Goal: Transaction & Acquisition: Book appointment/travel/reservation

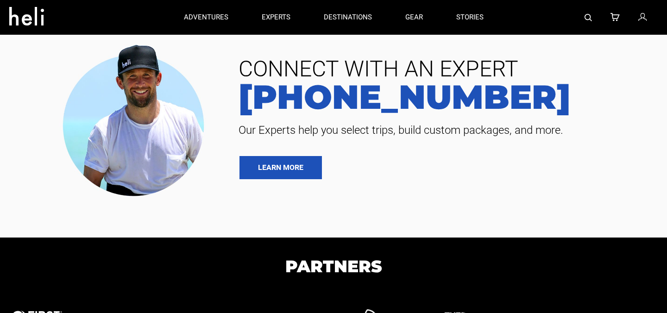
type input "Bike"
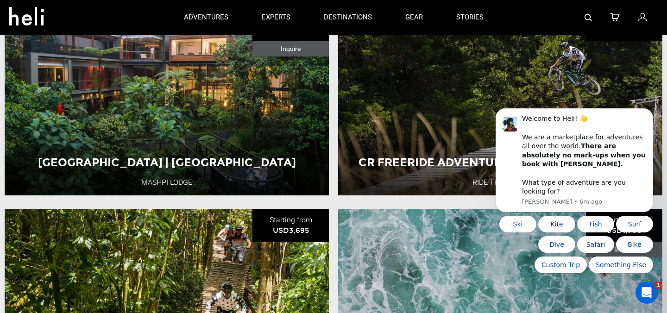
scroll to position [345, 0]
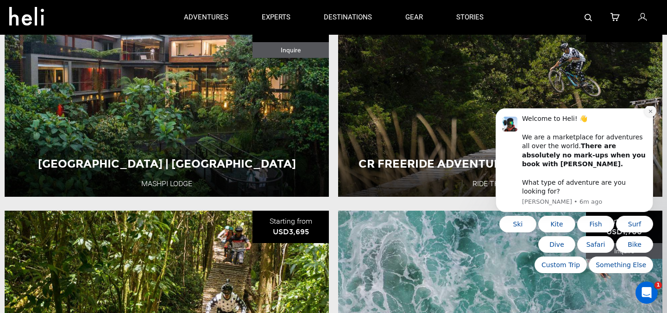
click at [650, 114] on icon "Dismiss notification" at bounding box center [650, 111] width 5 height 5
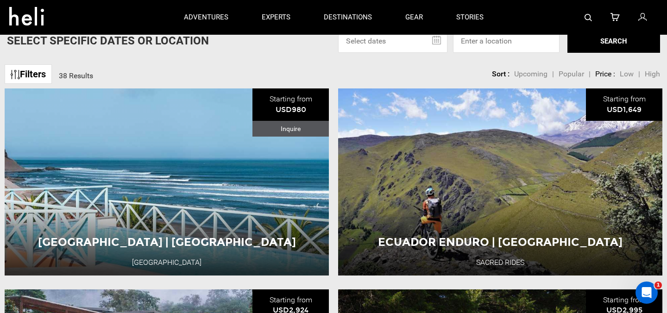
scroll to position [64, 0]
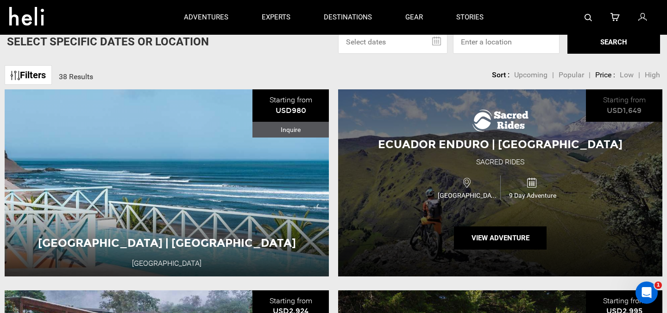
click at [410, 166] on div "Ecuador Enduro | Ecuador Sacred Rides Ecuador 9 Day Adventure View Adventure" at bounding box center [500, 182] width 324 height 187
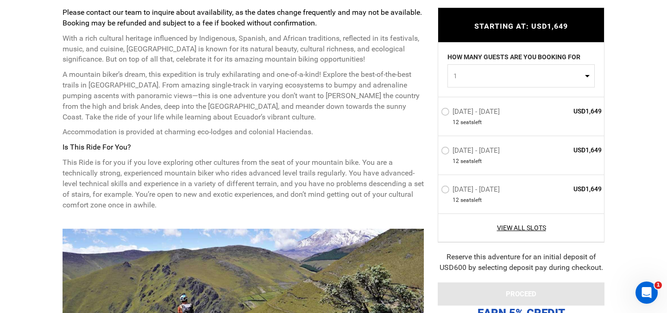
scroll to position [400, 0]
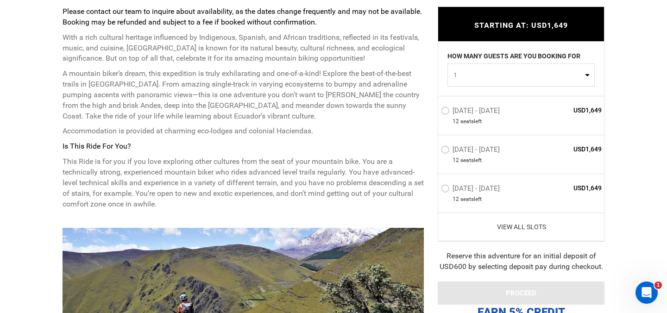
click at [527, 224] on link "View All Slots" at bounding box center [521, 227] width 161 height 9
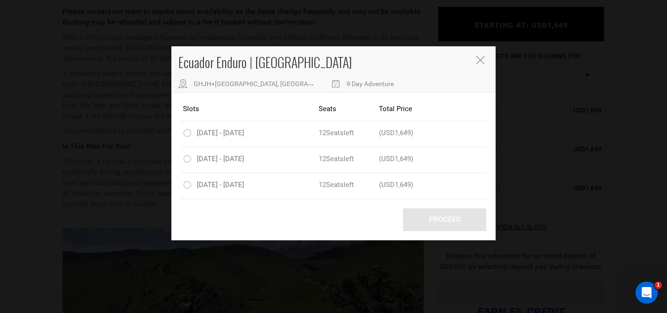
click at [477, 58] on icon "Close" at bounding box center [480, 60] width 8 height 8
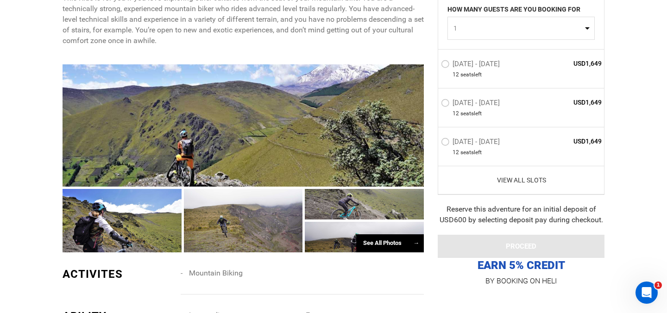
scroll to position [659, 0]
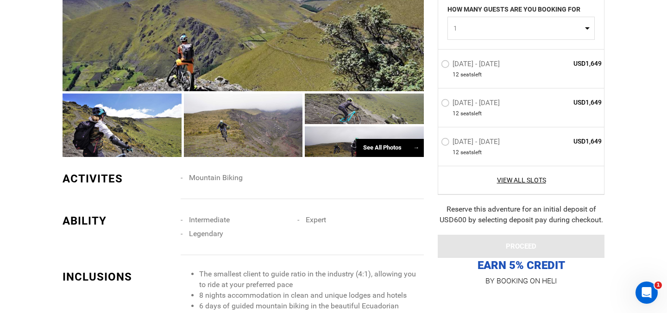
type input "Bike"
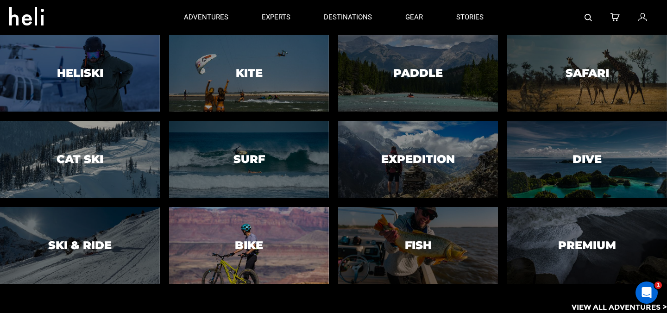
click at [267, 232] on div at bounding box center [249, 245] width 163 height 78
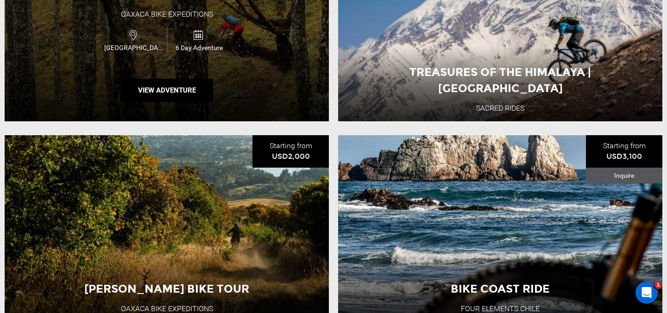
scroll to position [420, 0]
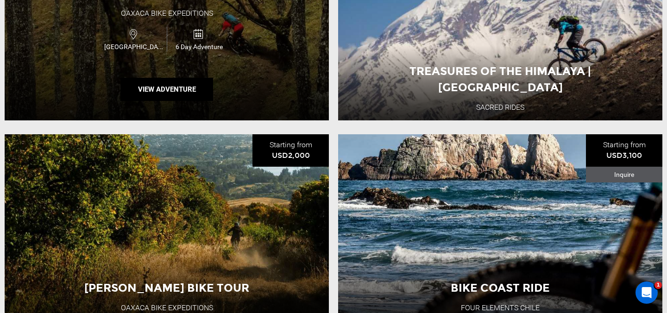
click at [180, 26] on div "Mexico 6 Day Adventure" at bounding box center [167, 39] width 195 height 31
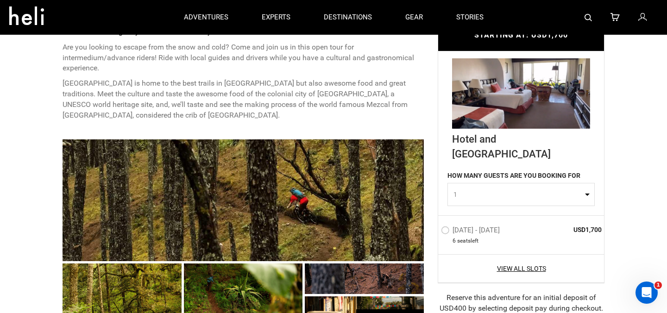
scroll to position [287, 0]
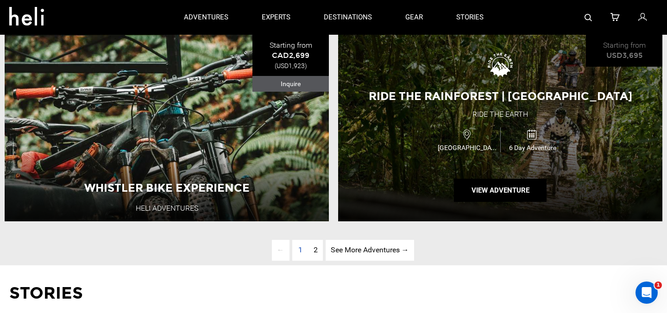
scroll to position [2327, 0]
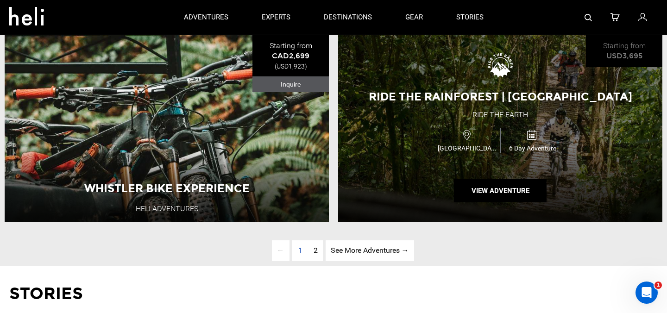
click at [395, 181] on div "Ride The Rainforest | Costa Rica Ride the Earth Costa Rica 6 Day Adventure View…" at bounding box center [500, 128] width 324 height 187
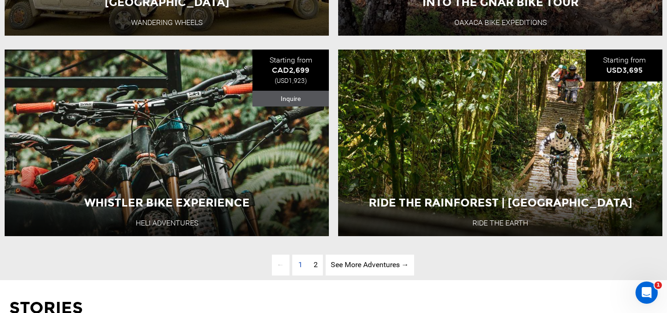
scroll to position [2396, 0]
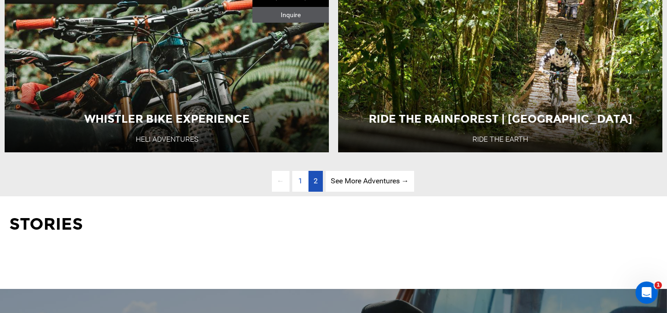
click at [314, 180] on span "2" at bounding box center [316, 181] width 4 height 9
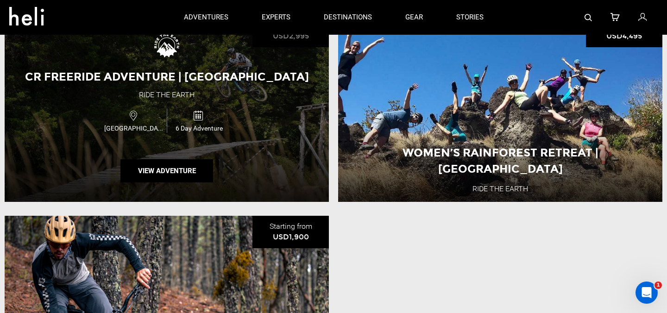
scroll to position [252, 0]
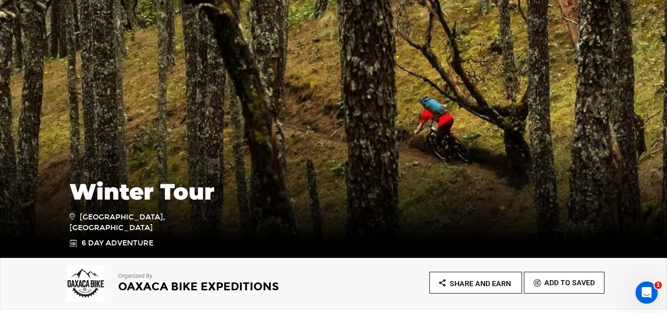
scroll to position [258, 0]
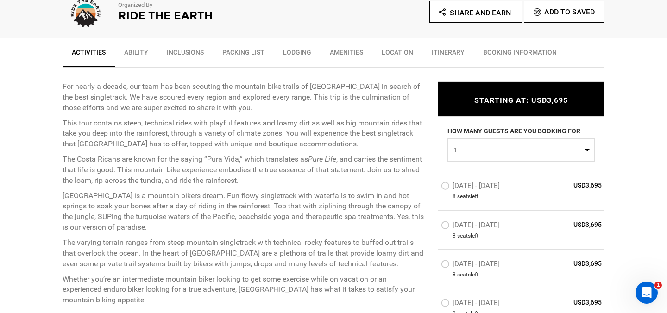
scroll to position [327, 0]
